Goal: Information Seeking & Learning: Understand process/instructions

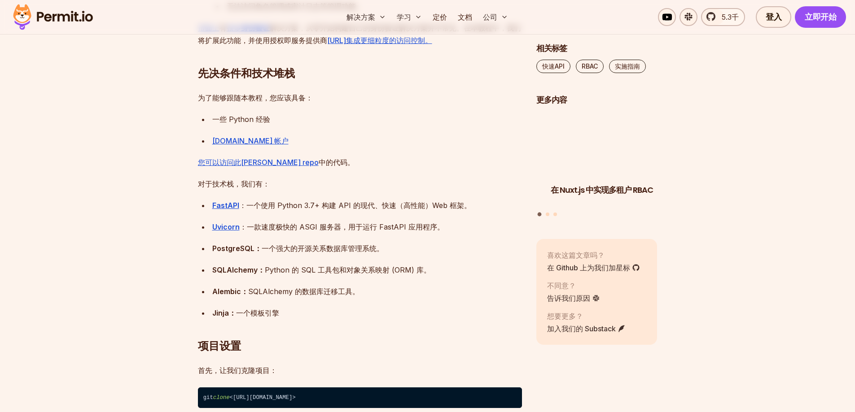
scroll to position [808, 0]
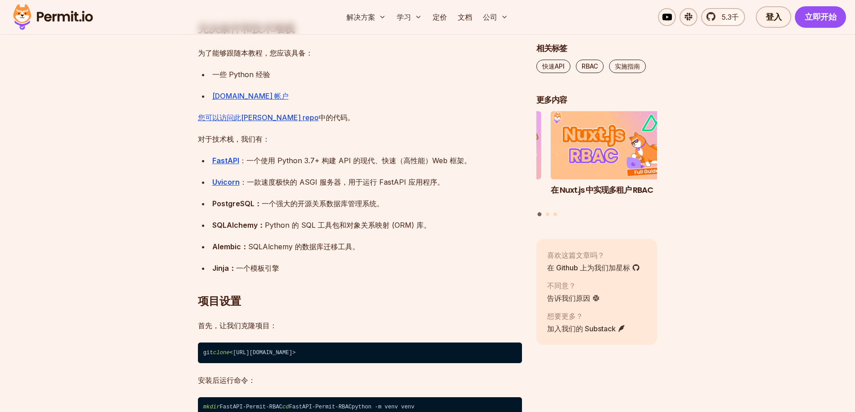
click at [304, 158] on font "：一个使用 Python 3.7+ 构建 API 的现代、快速（高性能）Web 框架。" at bounding box center [355, 160] width 232 height 9
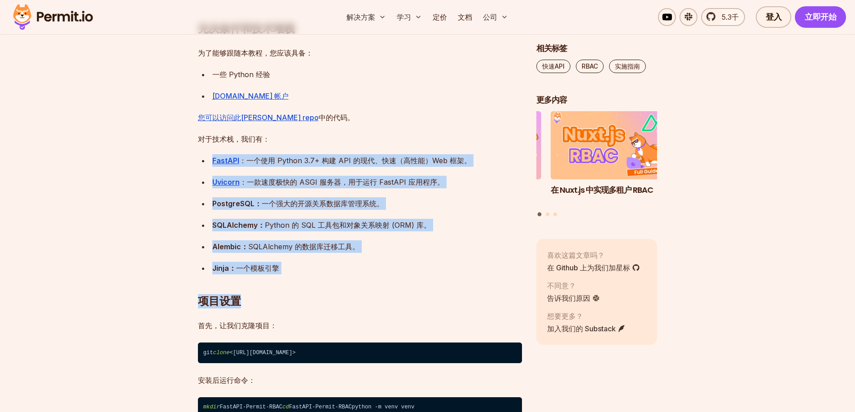
drag, startPoint x: 304, startPoint y: 158, endPoint x: 310, endPoint y: 264, distance: 105.6
drag, startPoint x: 311, startPoint y: 264, endPoint x: 309, endPoint y: 258, distance: 6.7
click at [309, 258] on ul "FastAPI ：一个使用 Python 3.7+ 构建 API 的现代、快速（高性能）Web 框架。 Uvicorn ：一款速度极快的 ASGI 服务器，用…" at bounding box center [360, 214] width 324 height 120
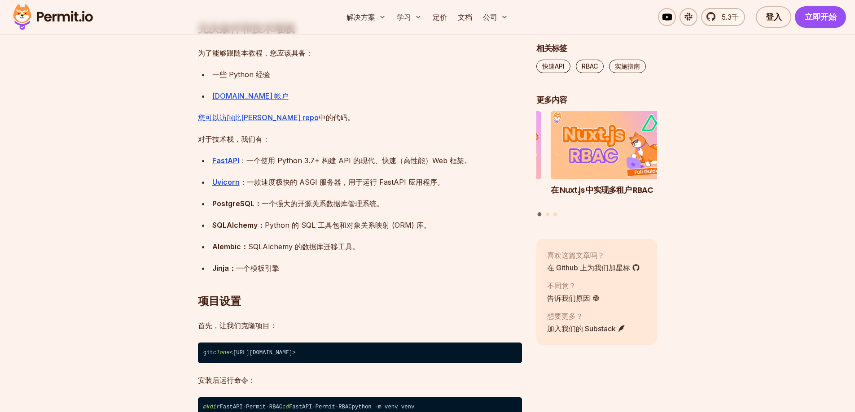
click at [309, 259] on h2 "项目设置" at bounding box center [360, 283] width 324 height 50
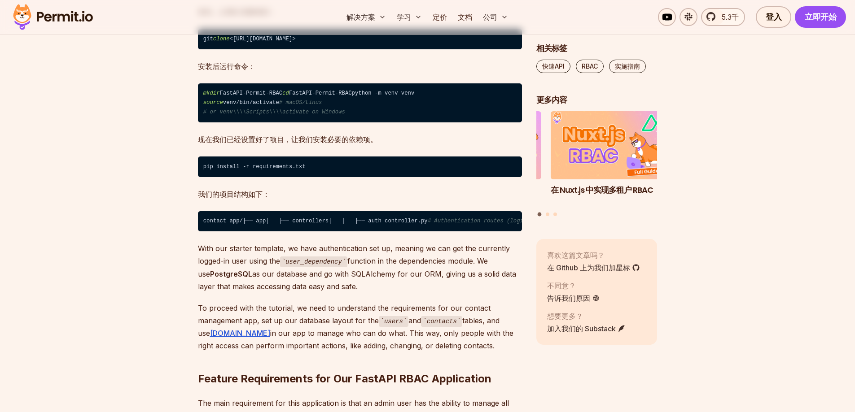
click at [309, 232] on code "contact_app/ ├── app │ ├── controllers │ │ ├── auth_controller.py # Authenticat…" at bounding box center [360, 221] width 324 height 21
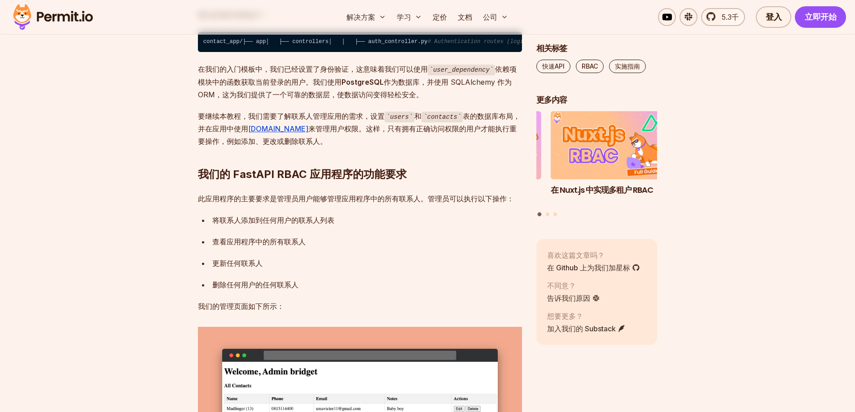
scroll to position [1391, 0]
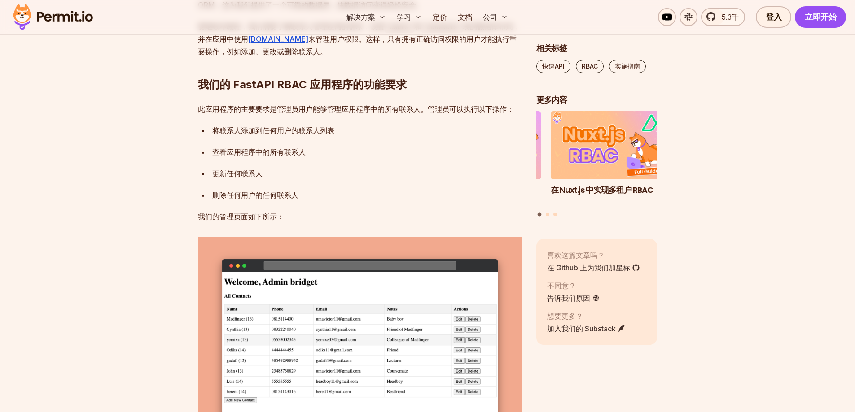
click at [304, 91] on font "我们的 FastAPI RBAC 应用程序的功能要求" at bounding box center [302, 84] width 209 height 13
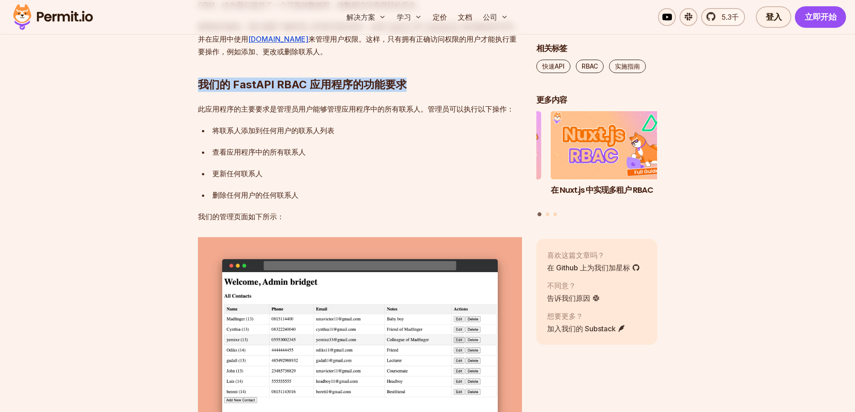
click at [304, 91] on font "我们的 FastAPI RBAC 应用程序的功能要求" at bounding box center [302, 84] width 209 height 13
drag, startPoint x: 304, startPoint y: 247, endPoint x: 300, endPoint y: 232, distance: 15.2
click at [300, 92] on h2 "我们的 FastAPI RBAC 应用程序的功能要求" at bounding box center [360, 67] width 324 height 50
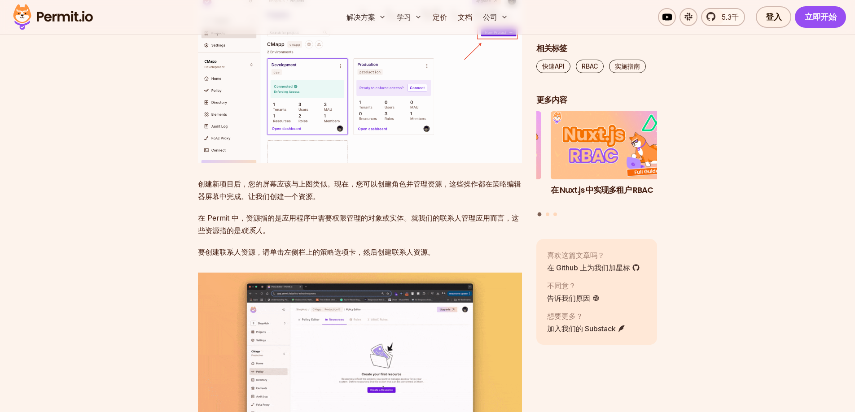
scroll to position [2468, 0]
